Goal: Transaction & Acquisition: Purchase product/service

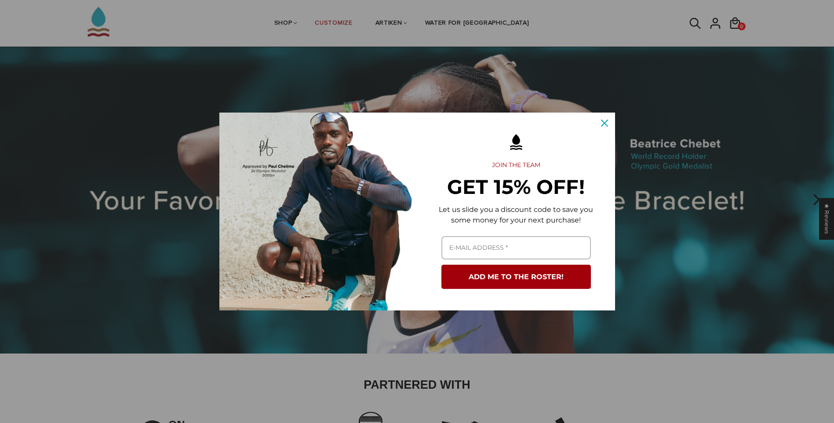
scroll to position [44, 0]
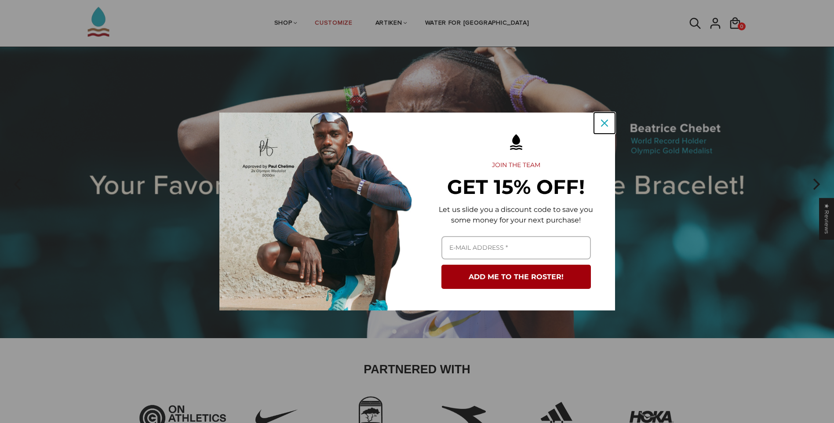
click at [606, 124] on icon "close icon" at bounding box center [604, 123] width 7 height 7
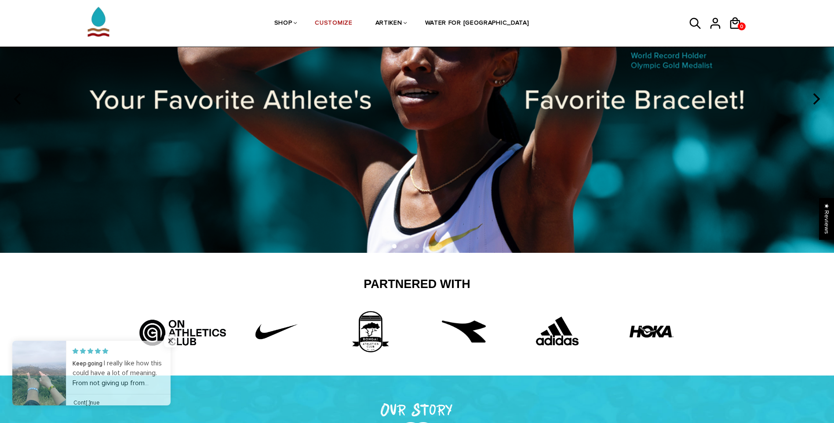
scroll to position [0, 0]
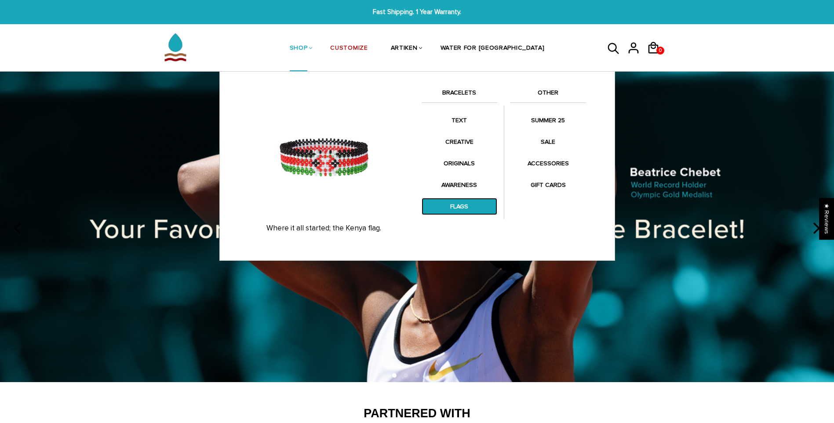
click at [468, 201] on link "FLAGS" at bounding box center [460, 206] width 76 height 17
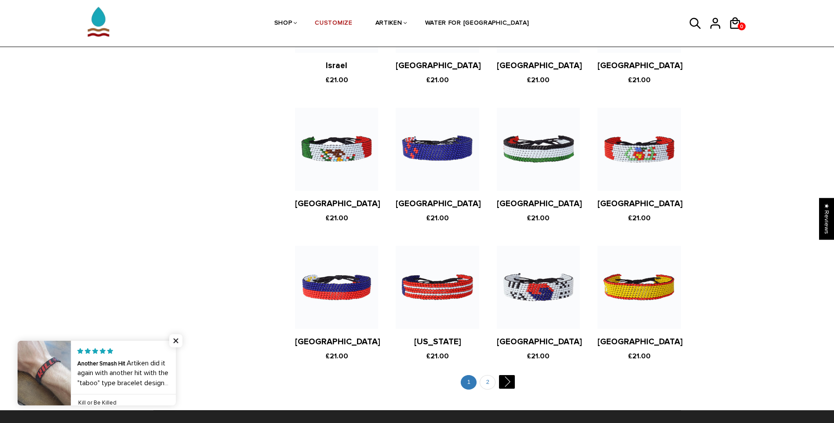
scroll to position [1583, 0]
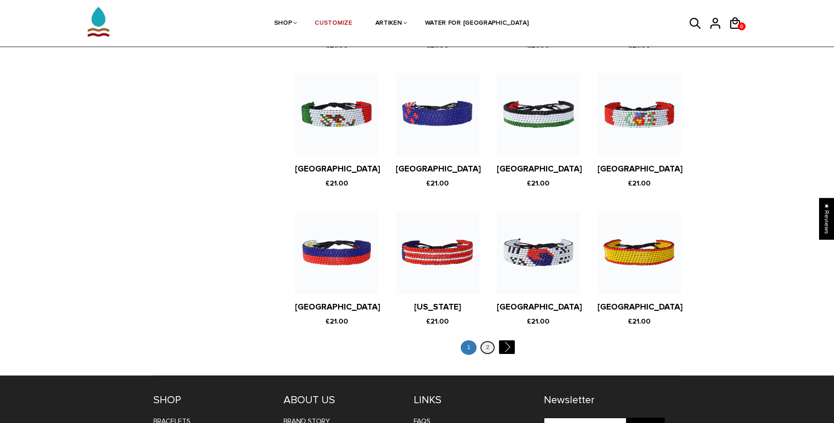
click at [485, 340] on link "2" at bounding box center [488, 347] width 16 height 15
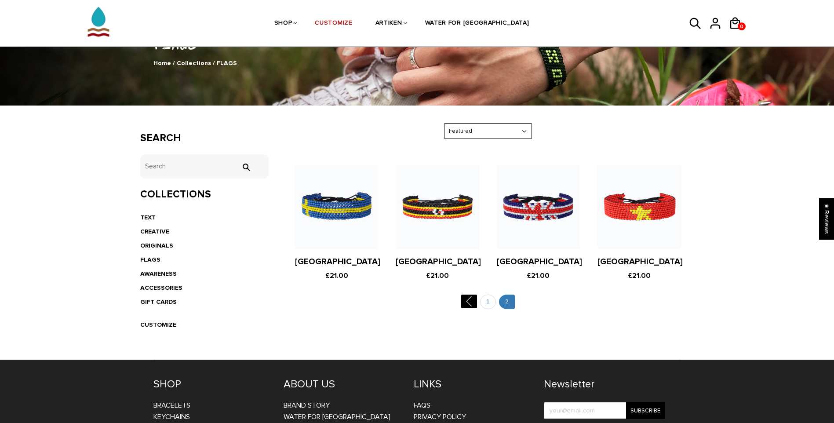
scroll to position [88, 0]
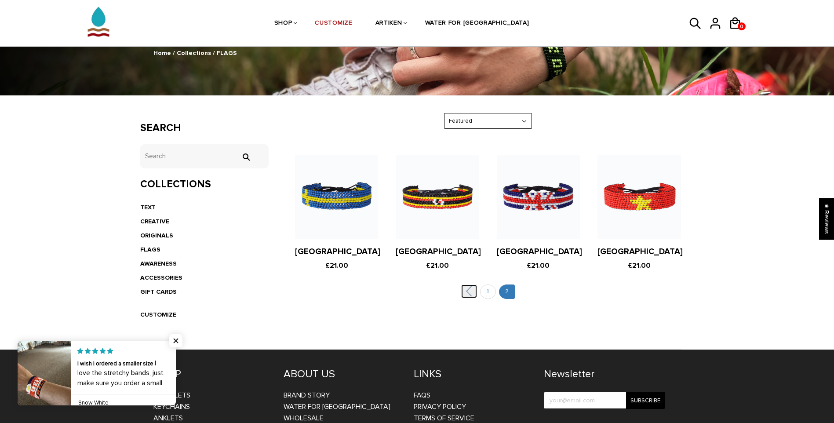
click at [469, 292] on link "" at bounding box center [469, 292] width 16 height 14
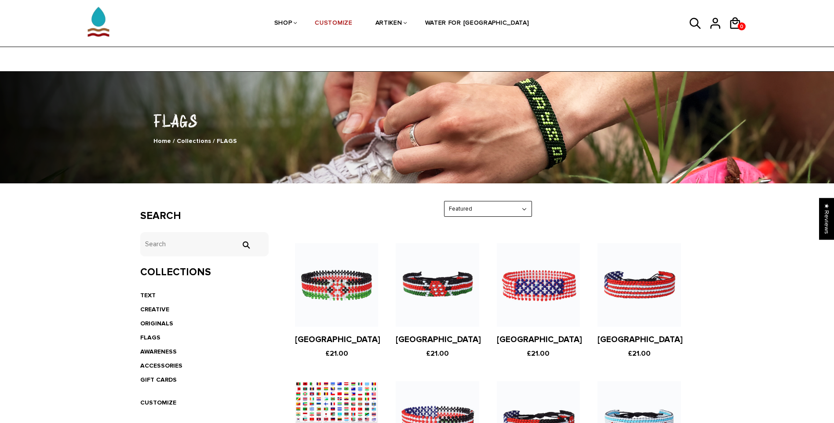
scroll to position [132, 0]
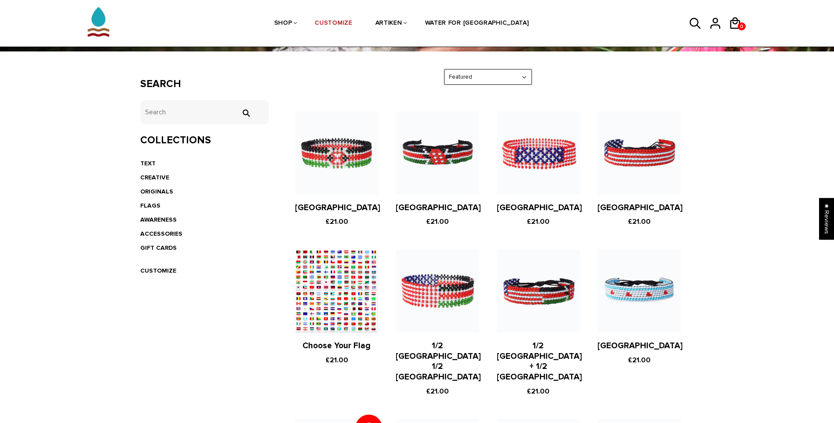
click at [347, 328] on figure at bounding box center [336, 290] width 83 height 83
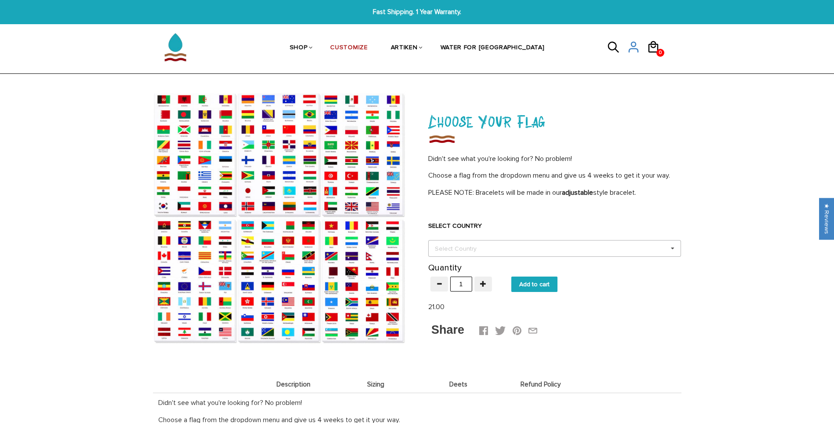
drag, startPoint x: 675, startPoint y: 247, endPoint x: 669, endPoint y: 247, distance: 5.7
click at [672, 247] on icon at bounding box center [672, 249] width 13 height 16
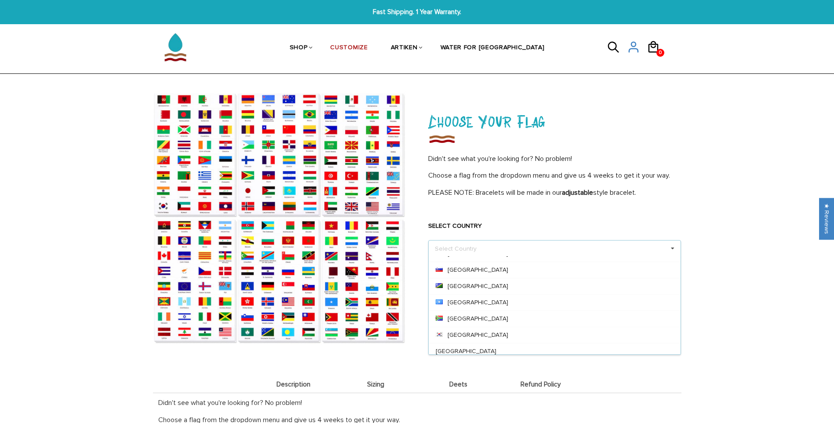
scroll to position [3229, 0]
click at [453, 337] on div "[GEOGRAPHIC_DATA]" at bounding box center [555, 339] width 252 height 16
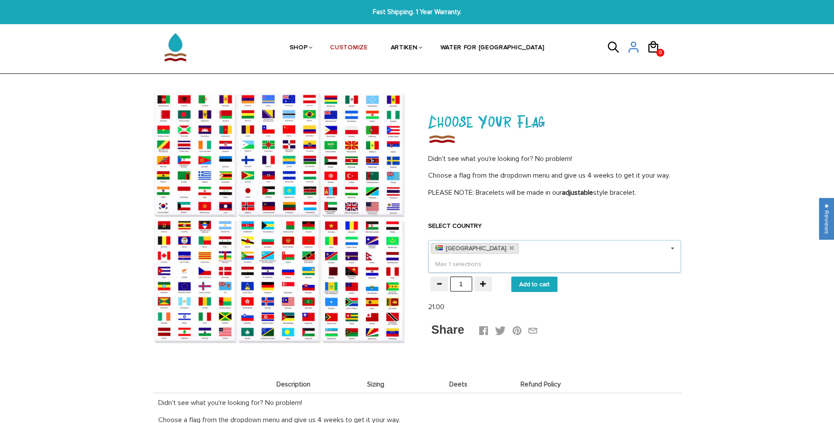
scroll to position [0, 0]
click at [531, 284] on input "Add to cart" at bounding box center [535, 284] width 46 height 15
type input "Add to cart"
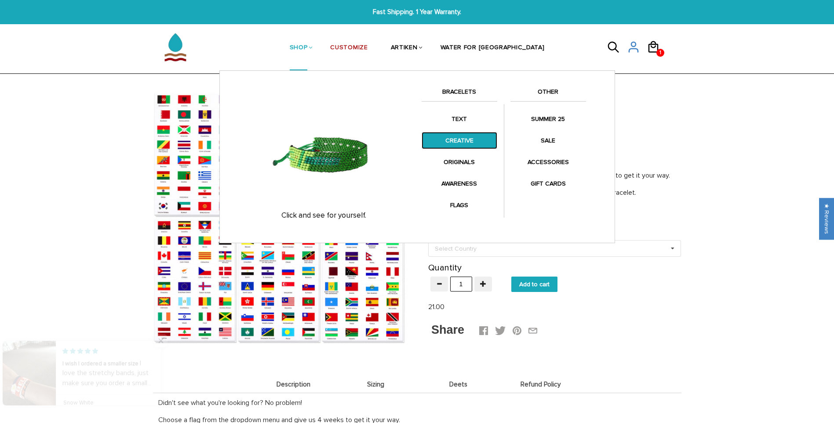
click at [463, 142] on link "CREATIVE" at bounding box center [460, 140] width 76 height 17
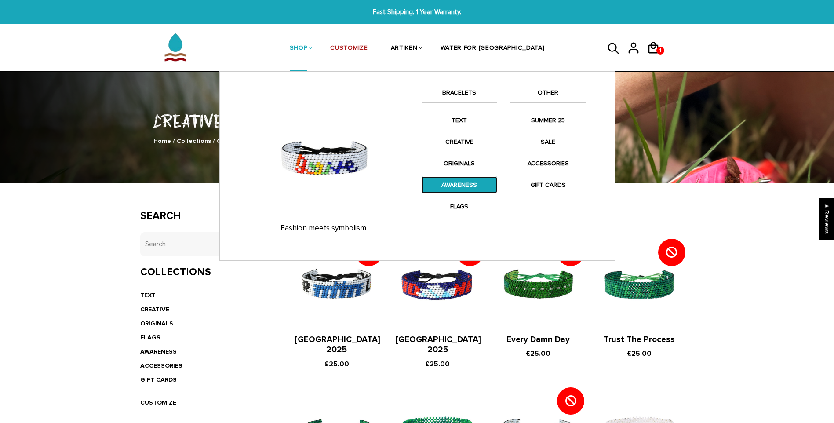
click at [454, 186] on link "AWARENESS" at bounding box center [460, 184] width 76 height 17
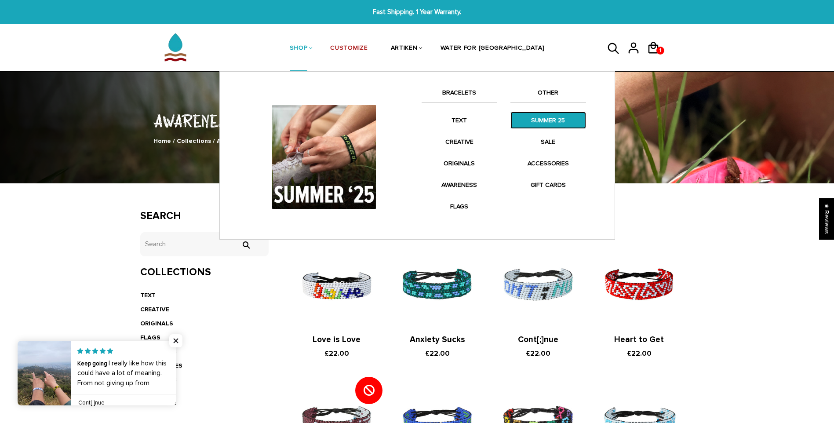
click at [547, 123] on link "SUMMER 25" at bounding box center [549, 120] width 76 height 17
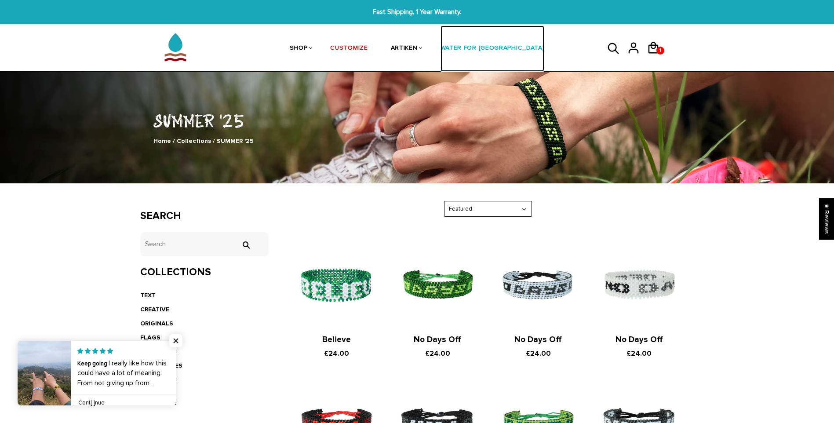
click at [486, 49] on link "WATER FOR [GEOGRAPHIC_DATA]" at bounding box center [493, 49] width 104 height 47
